Goal: Information Seeking & Learning: Learn about a topic

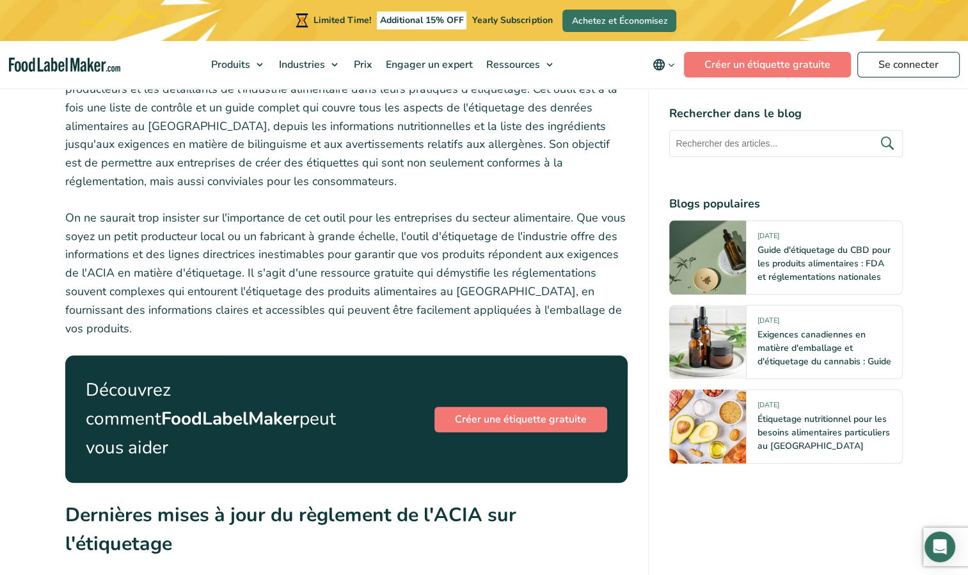
scroll to position [1088, 0]
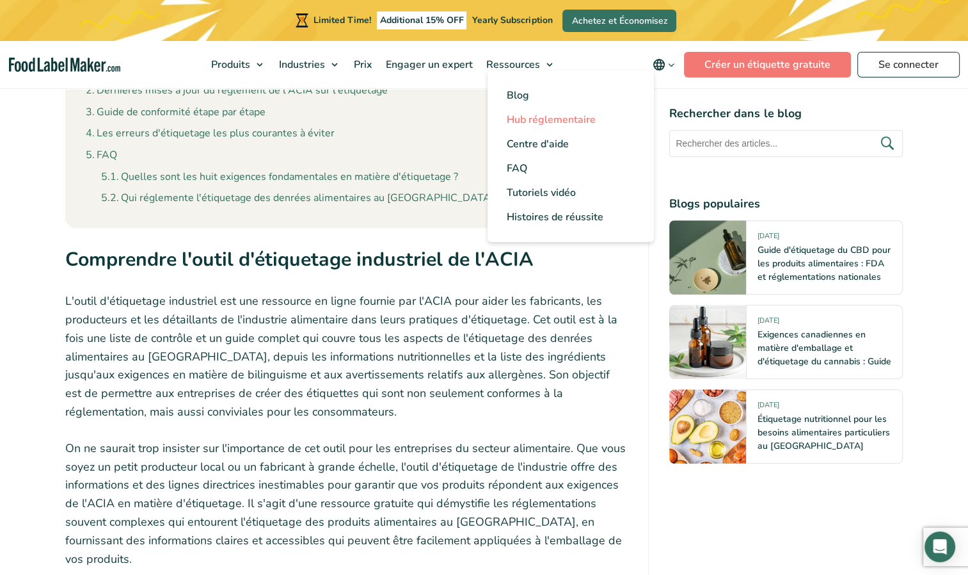
click at [532, 116] on span "Hub réglementaire" at bounding box center [551, 120] width 89 height 14
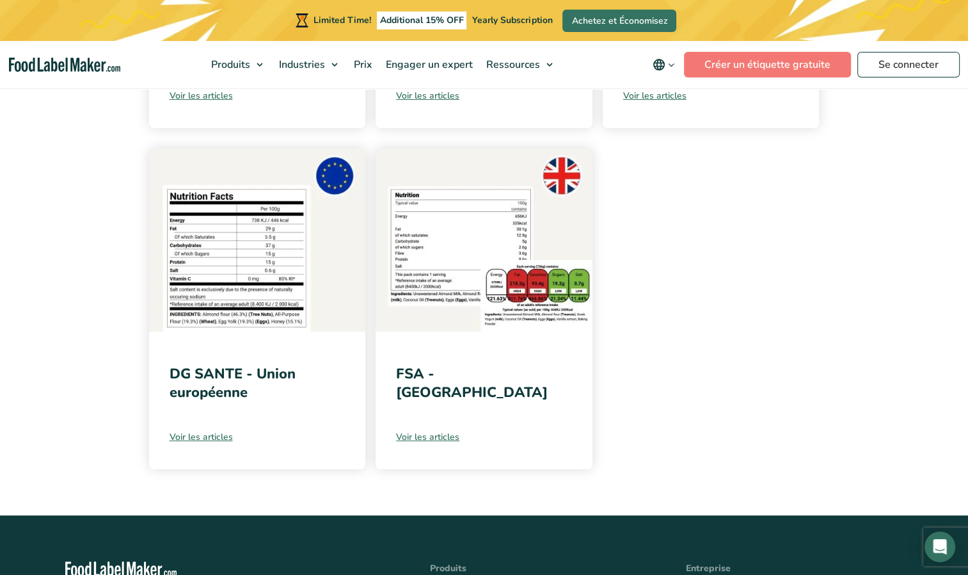
scroll to position [576, 0]
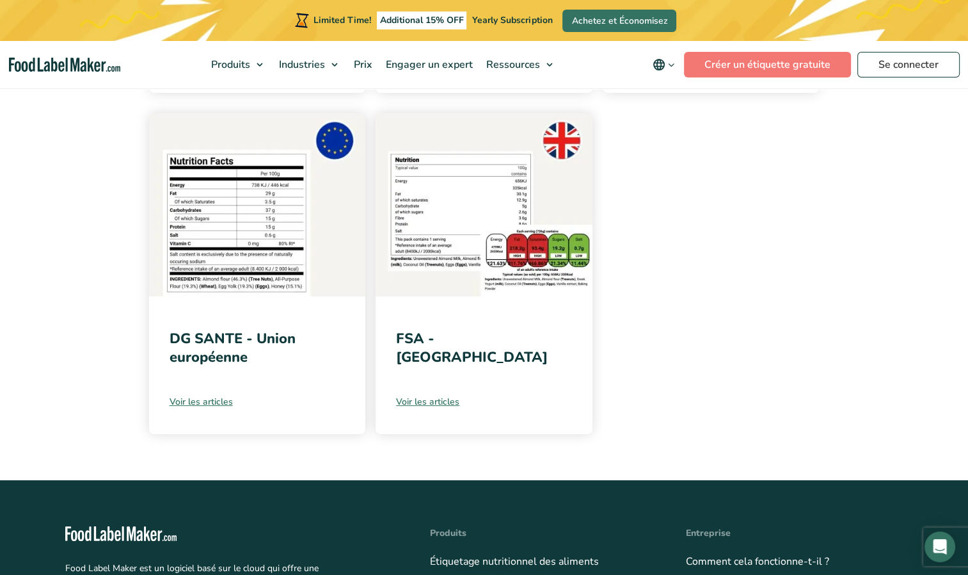
click at [204, 378] on div "DG SANTE - Union européenne Voir les articles" at bounding box center [257, 365] width 217 height 138
click at [209, 359] on link "DG SANTE - Union européenne" at bounding box center [233, 348] width 126 height 38
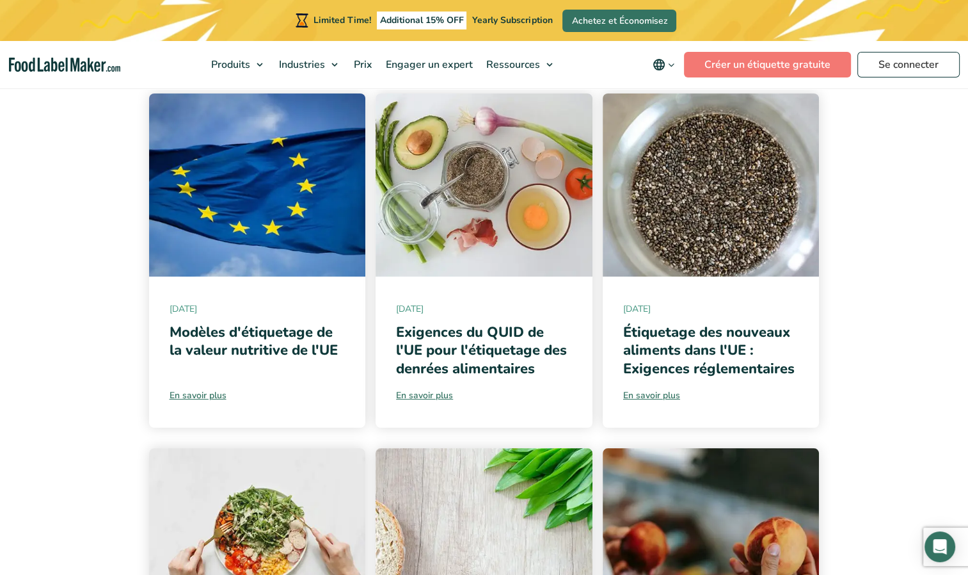
scroll to position [256, 0]
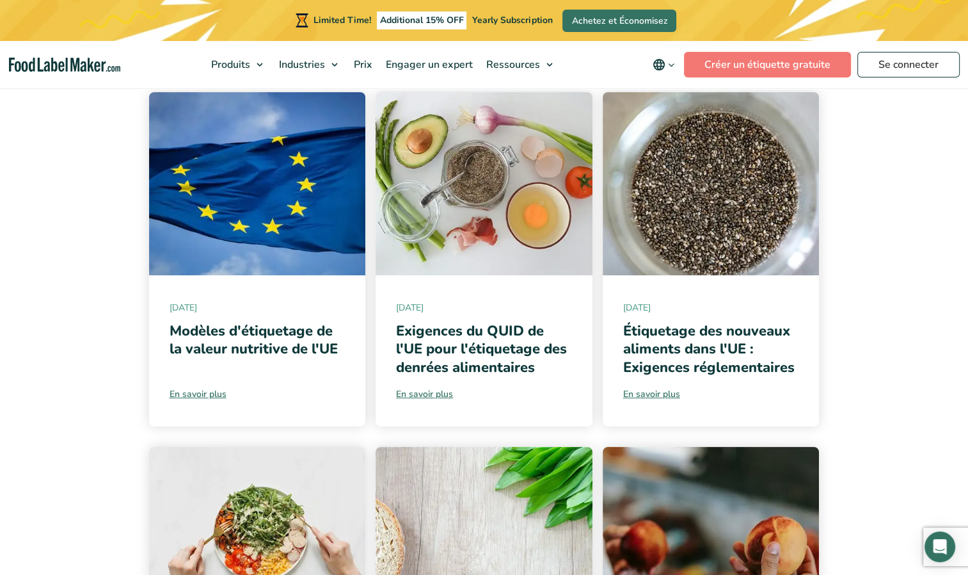
click at [677, 69] on icon "main navigation" at bounding box center [672, 65] width 10 height 10
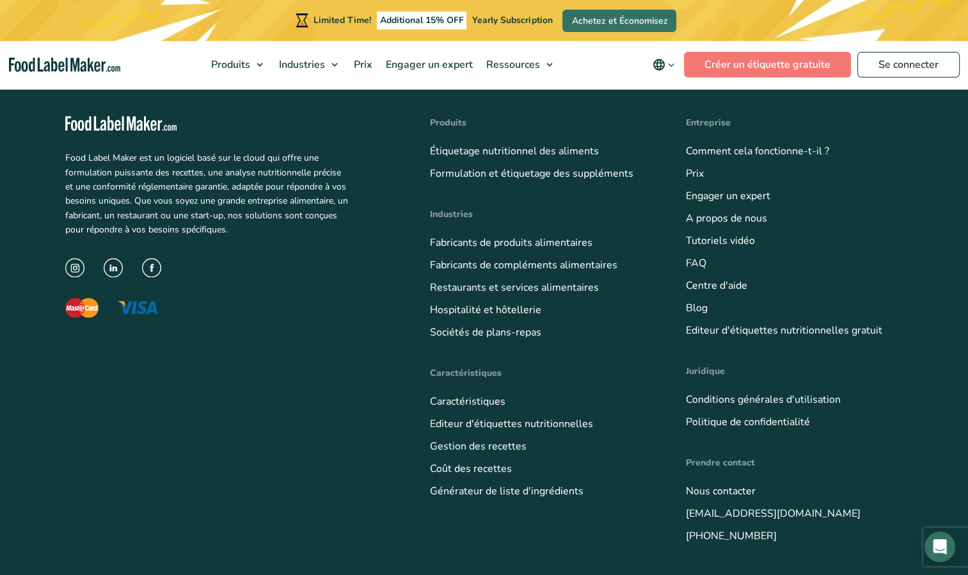
scroll to position [1427, 0]
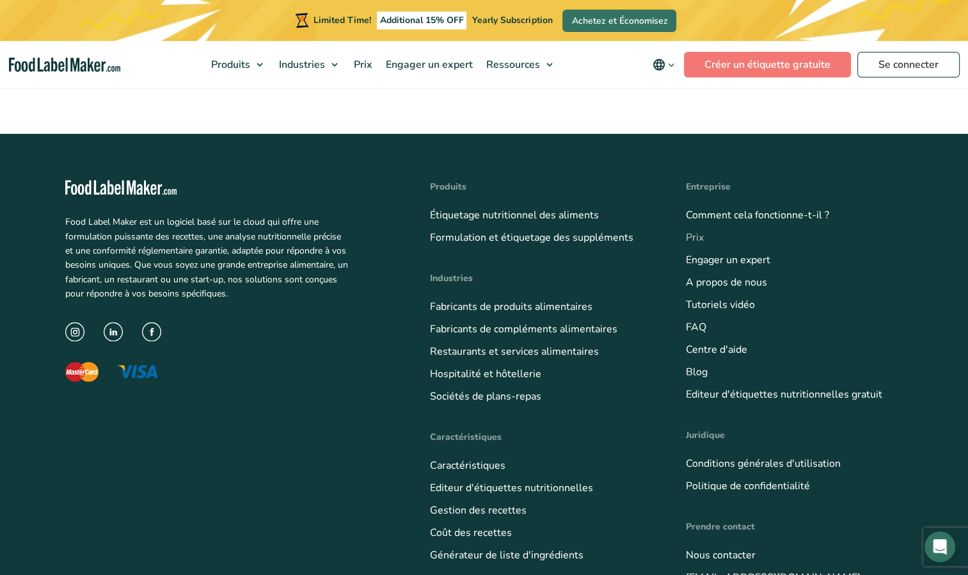
click at [696, 237] on link "Prix" at bounding box center [695, 237] width 18 height 14
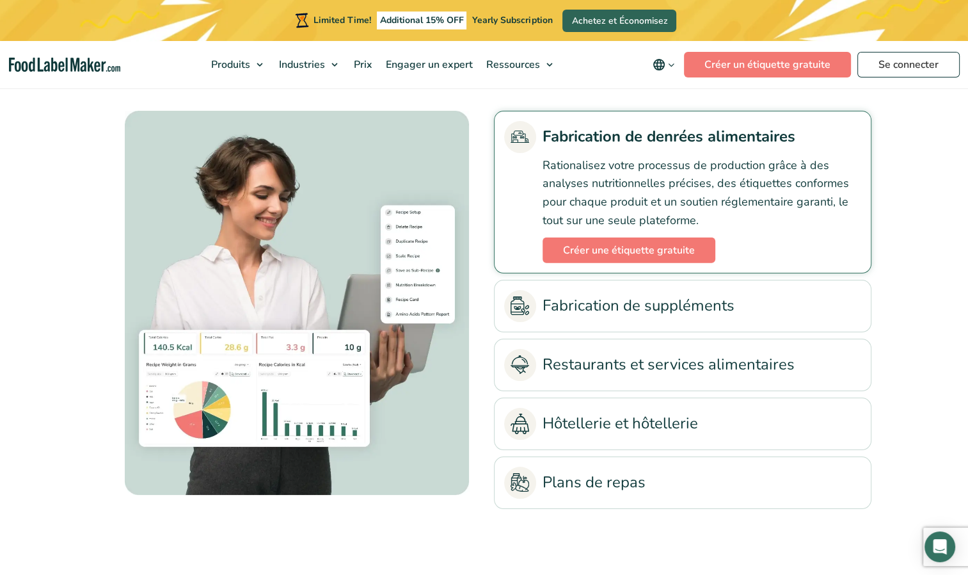
scroll to position [2939, 0]
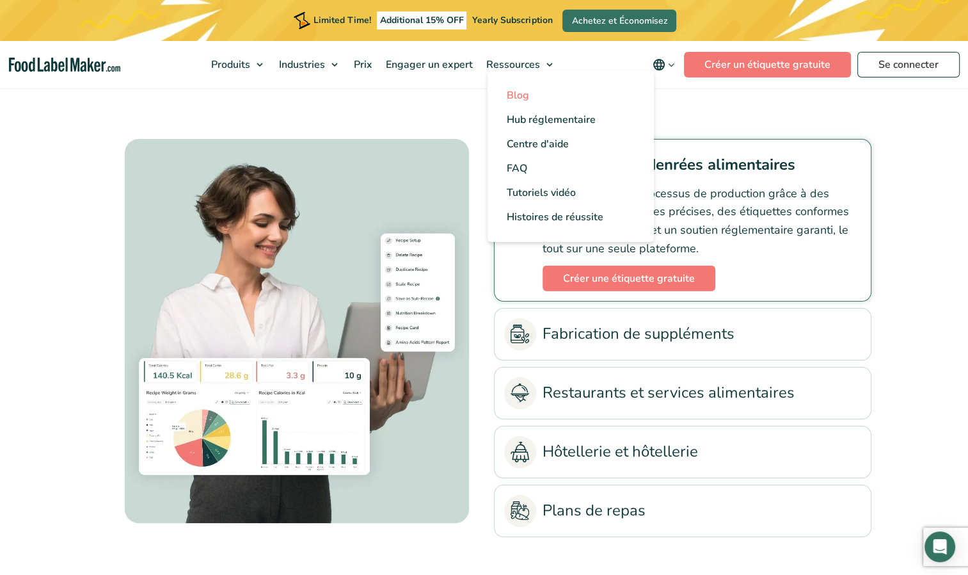
click at [529, 95] on span "Blog" at bounding box center [518, 95] width 22 height 14
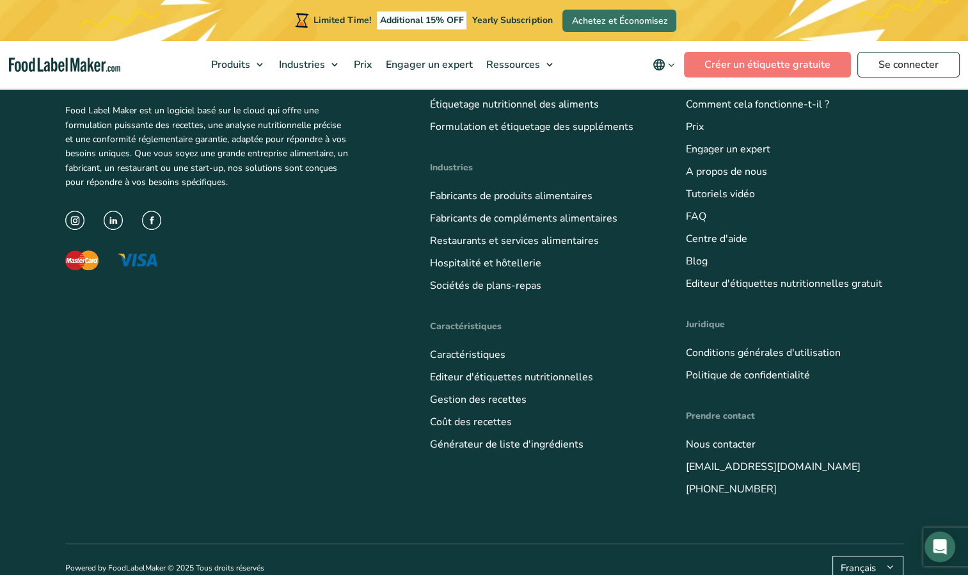
scroll to position [865, 0]
click at [111, 210] on img at bounding box center [113, 219] width 19 height 19
